Goal: Task Accomplishment & Management: Manage account settings

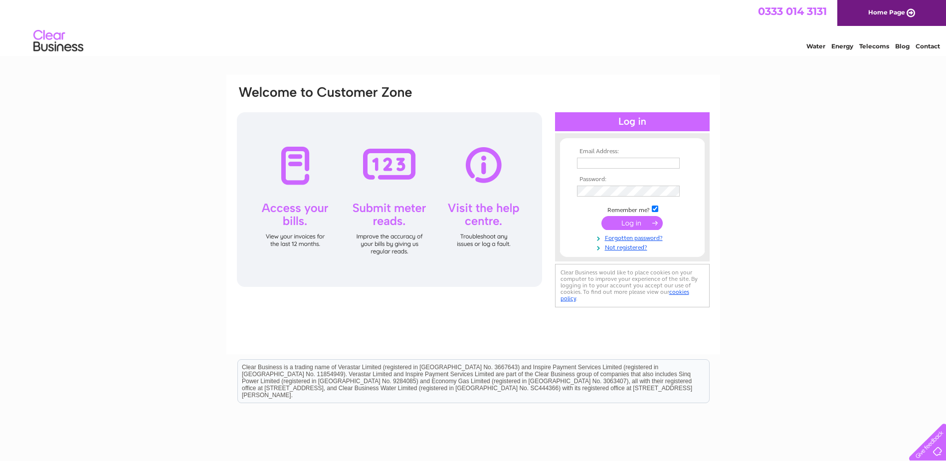
type input "[EMAIL_ADDRESS][DOMAIN_NAME]"
click at [629, 223] on input "submit" at bounding box center [632, 223] width 61 height 14
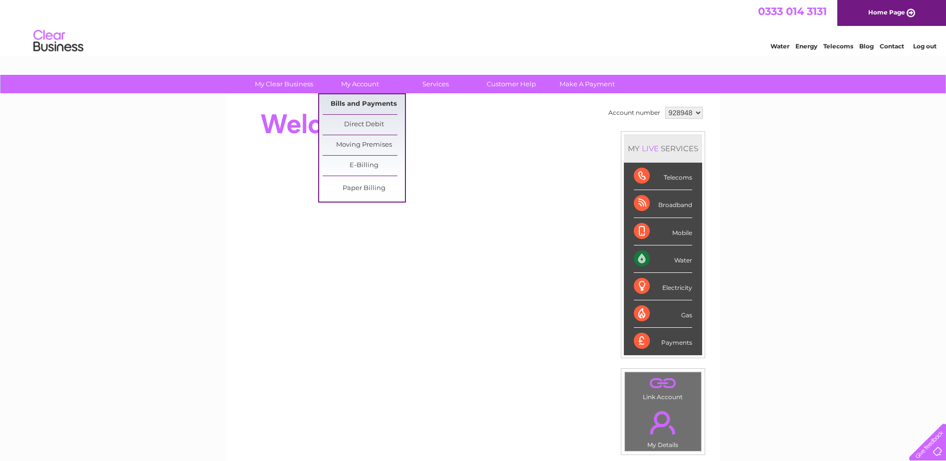
click at [370, 104] on link "Bills and Payments" at bounding box center [364, 104] width 82 height 20
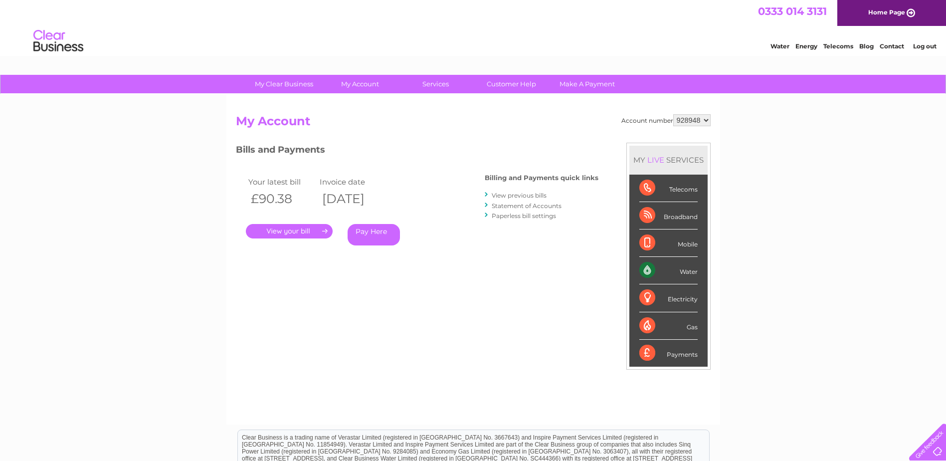
click at [293, 233] on link "." at bounding box center [289, 231] width 87 height 14
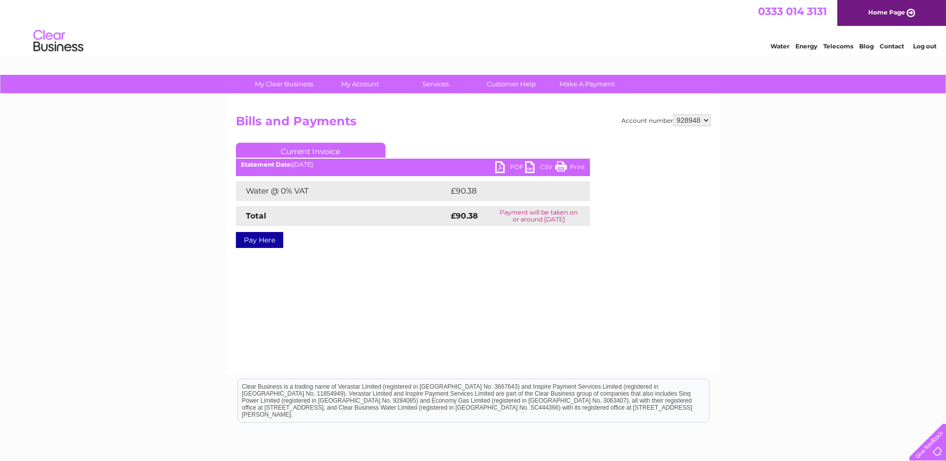
click at [509, 166] on link "PDF" at bounding box center [510, 168] width 30 height 14
click at [931, 41] on li "Log out" at bounding box center [925, 46] width 30 height 12
drag, startPoint x: 931, startPoint y: 44, endPoint x: 805, endPoint y: 26, distance: 127.0
click at [931, 44] on link "Log out" at bounding box center [924, 45] width 23 height 7
